Goal: Transaction & Acquisition: Purchase product/service

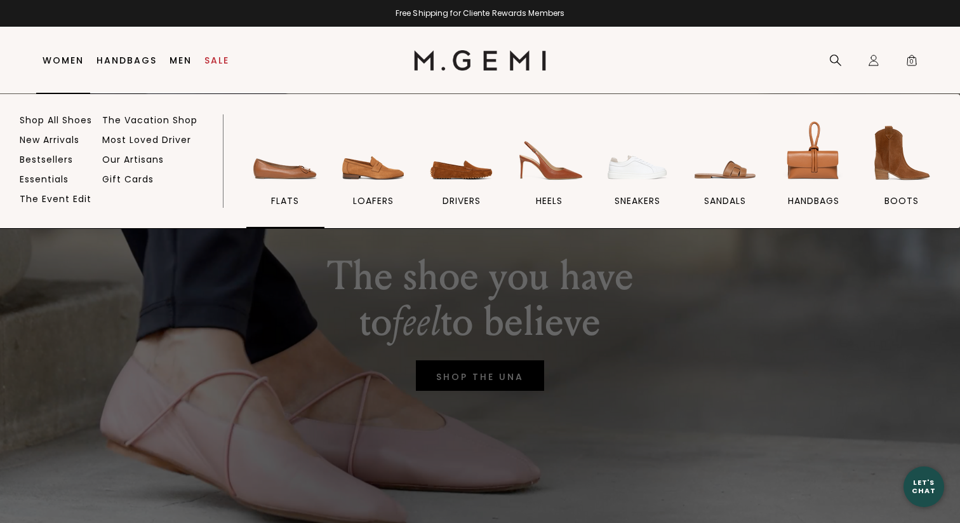
click at [283, 170] on img at bounding box center [285, 153] width 71 height 71
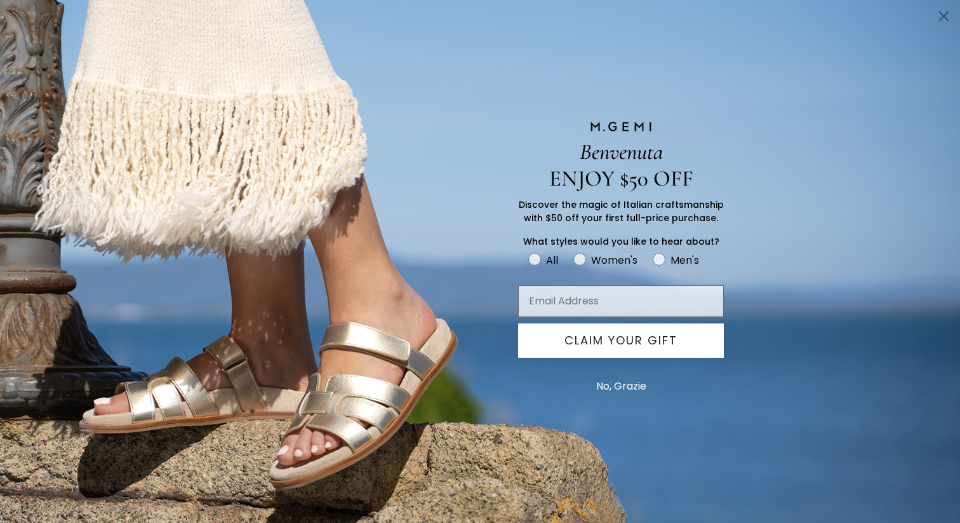
scroll to position [406, 0]
click at [946, 17] on icon "Close dialog" at bounding box center [944, 16] width 9 height 9
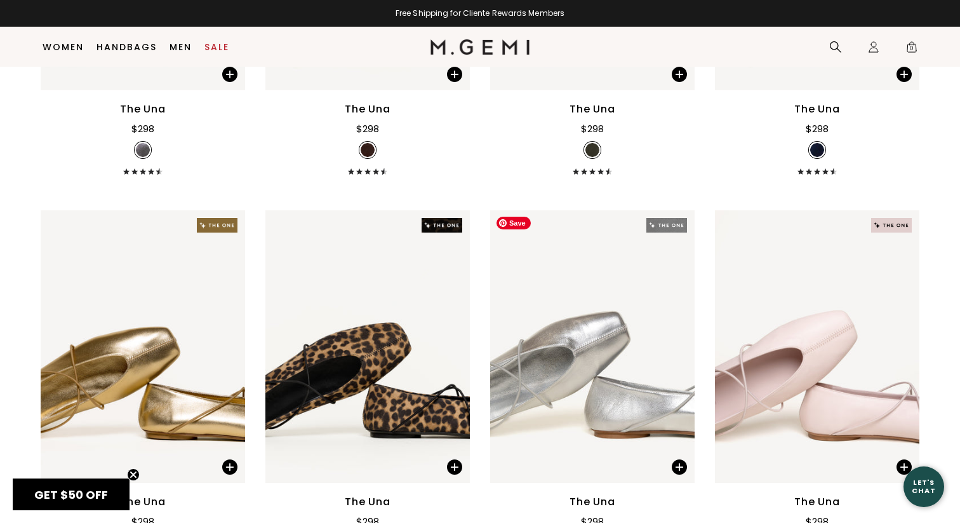
scroll to position [3629, 0]
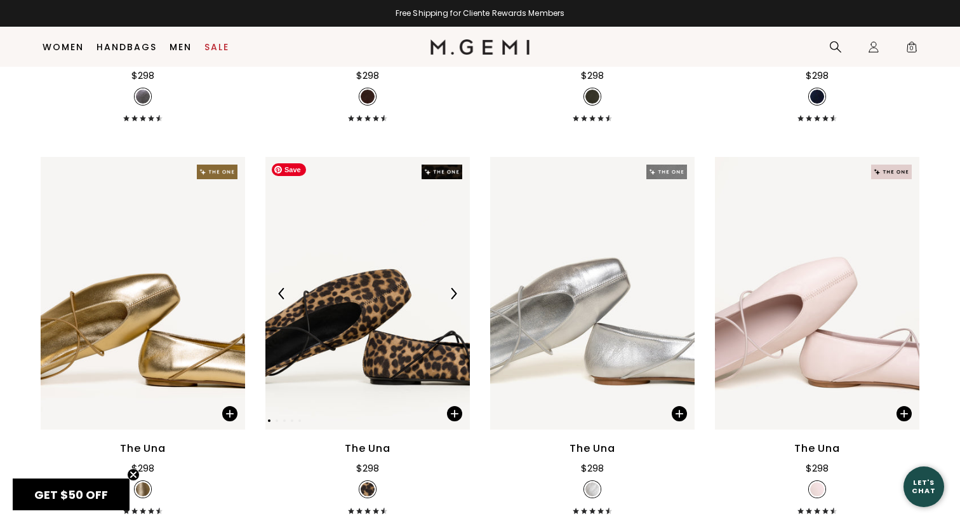
click at [374, 356] on img at bounding box center [368, 293] width 205 height 272
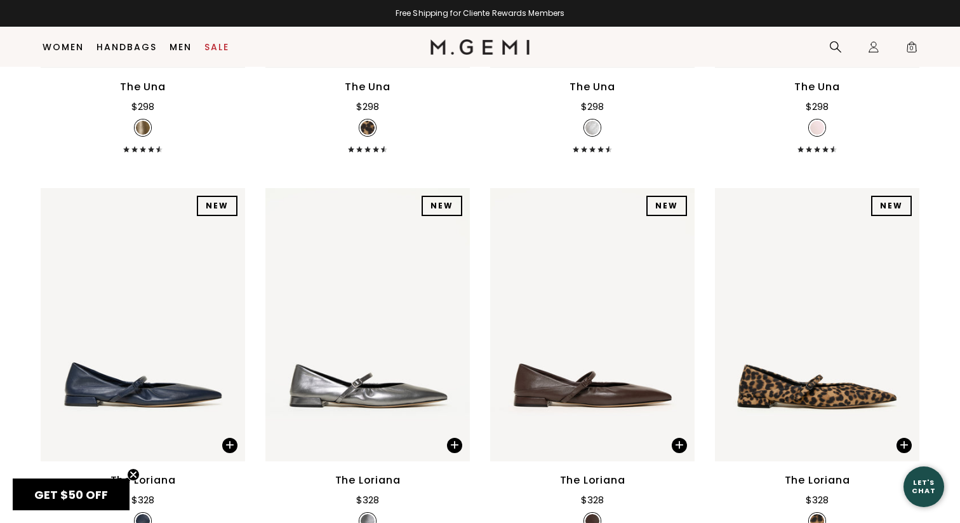
scroll to position [4059, 0]
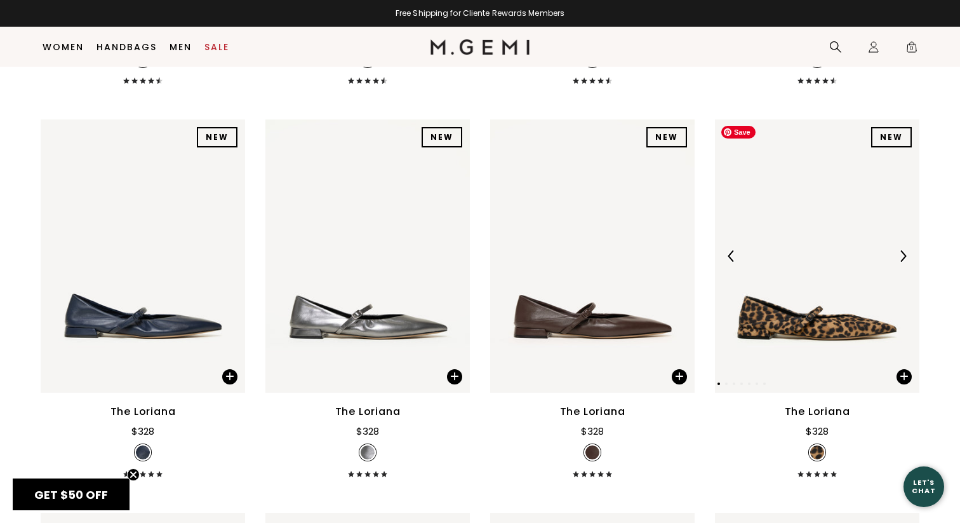
click at [815, 327] on img at bounding box center [817, 255] width 205 height 272
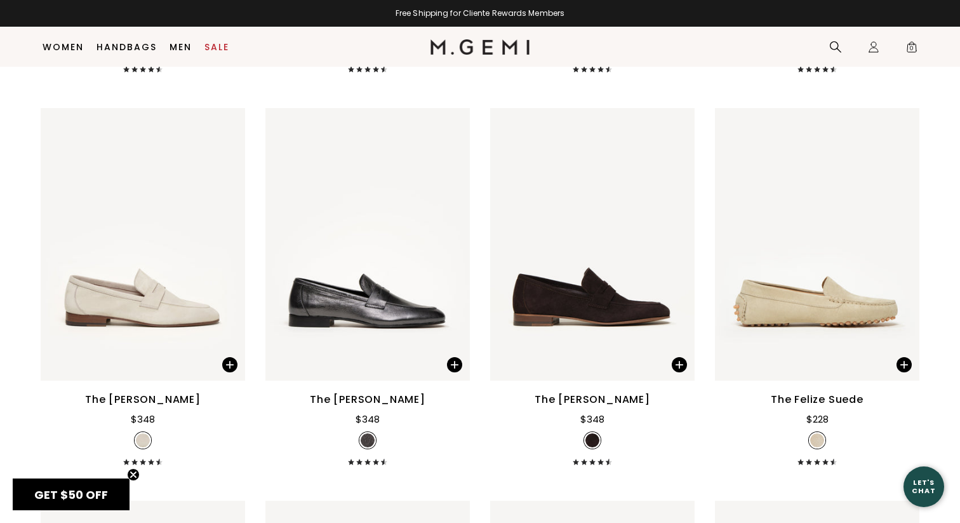
scroll to position [5888, 0]
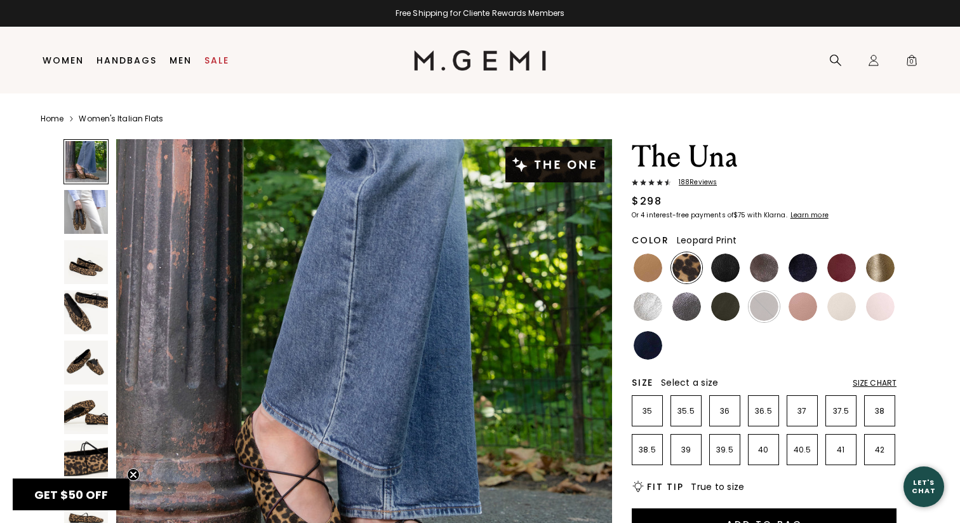
click at [96, 415] on img at bounding box center [86, 413] width 44 height 44
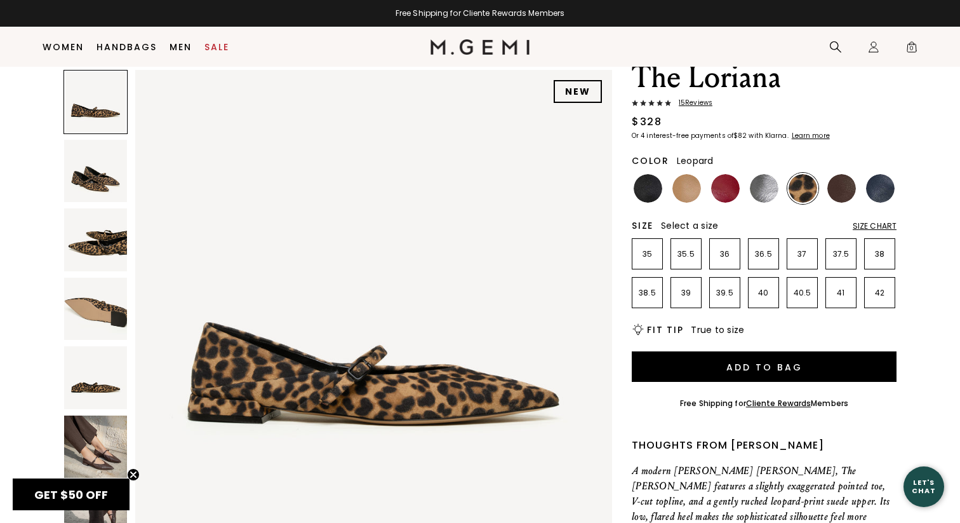
scroll to position [57, 0]
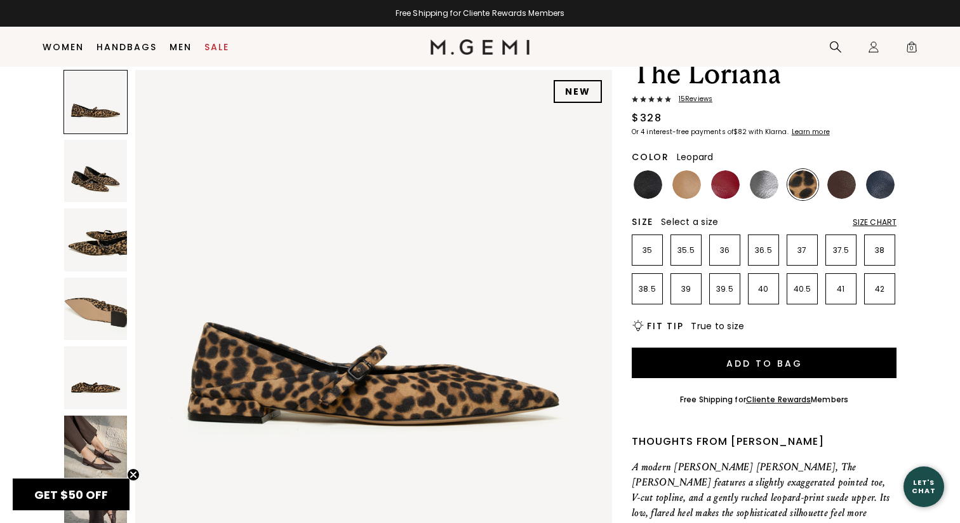
click at [96, 454] on img at bounding box center [95, 446] width 63 height 63
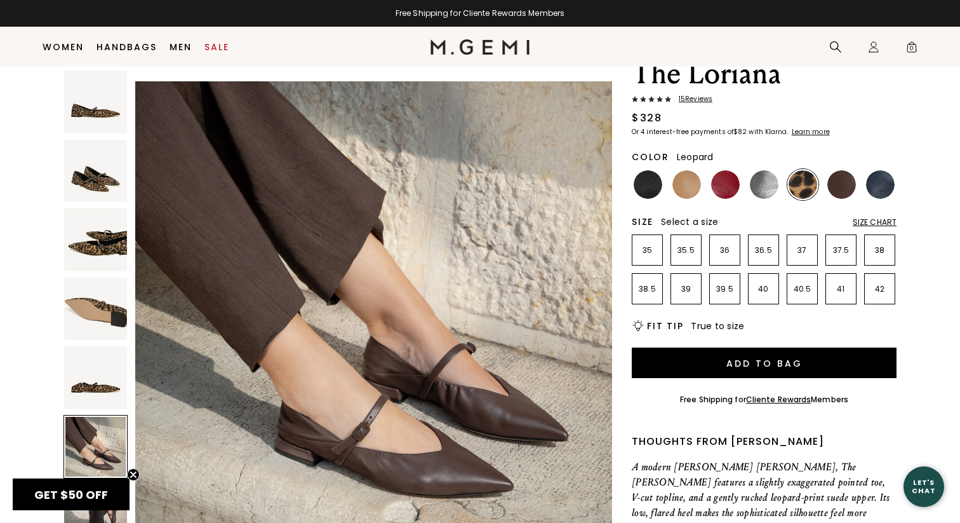
scroll to position [2451, 0]
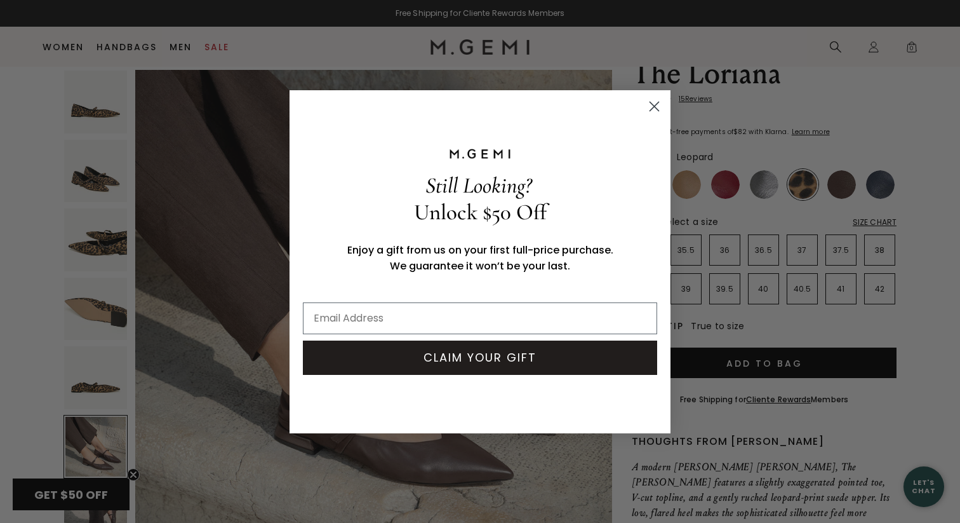
click at [656, 107] on icon "Close dialog" at bounding box center [654, 106] width 9 height 9
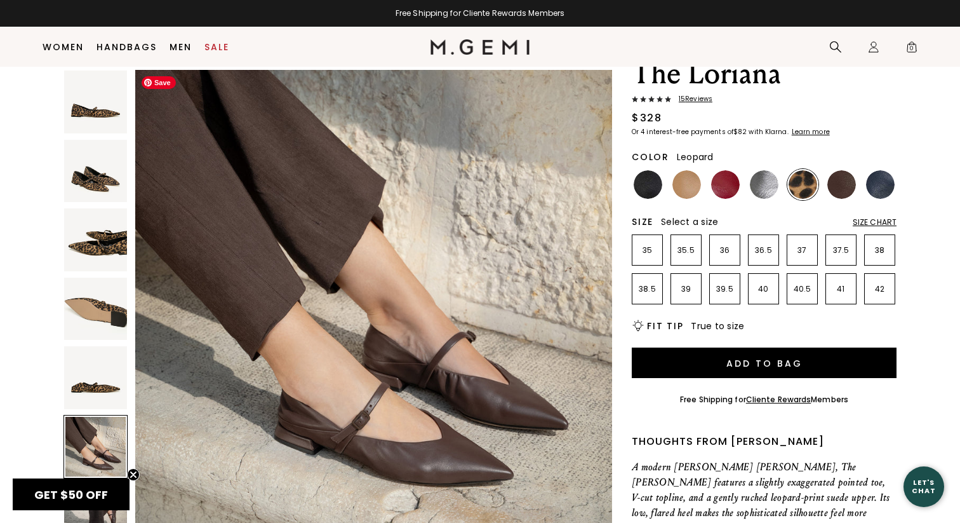
scroll to position [2456, 0]
